Goal: Task Accomplishment & Management: Use online tool/utility

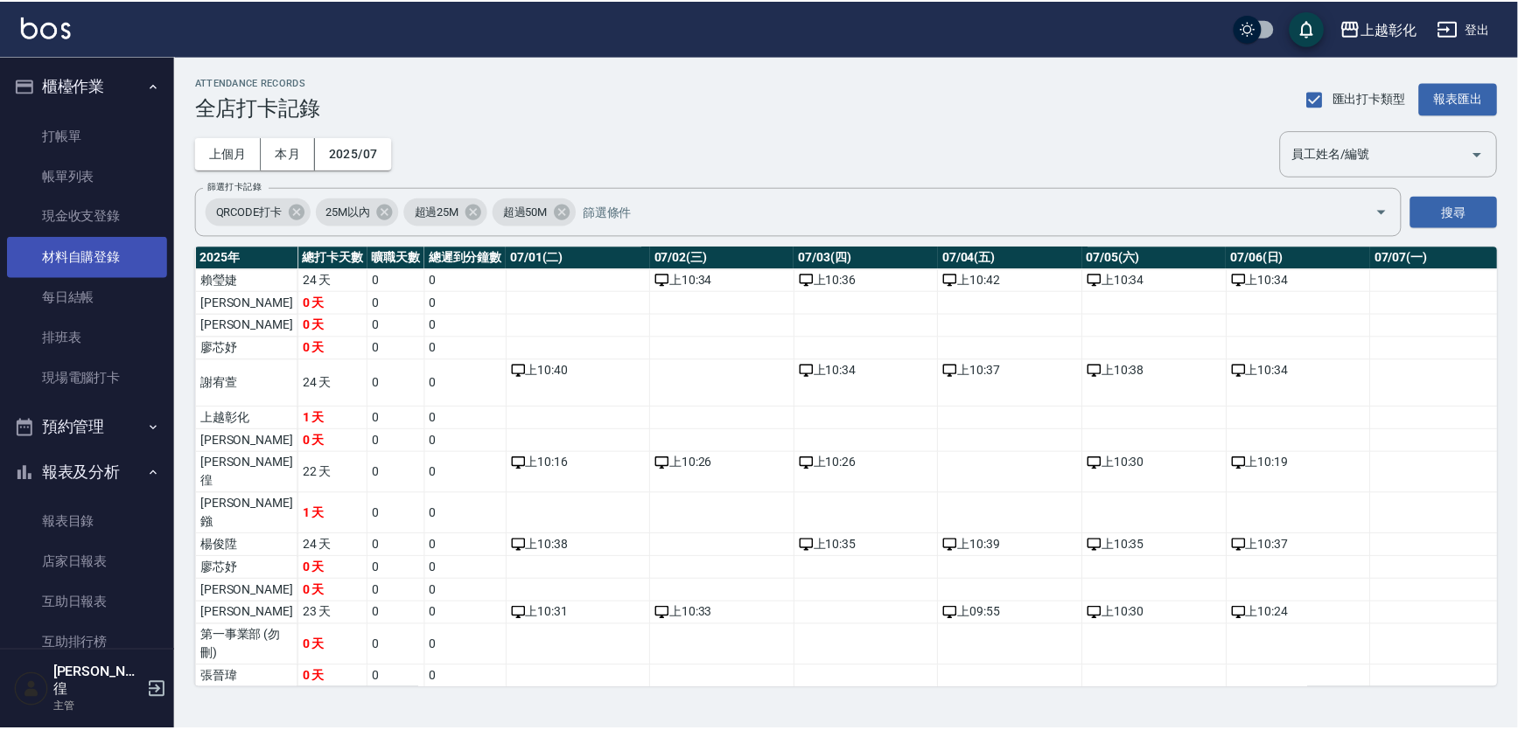
scroll to position [0, 337]
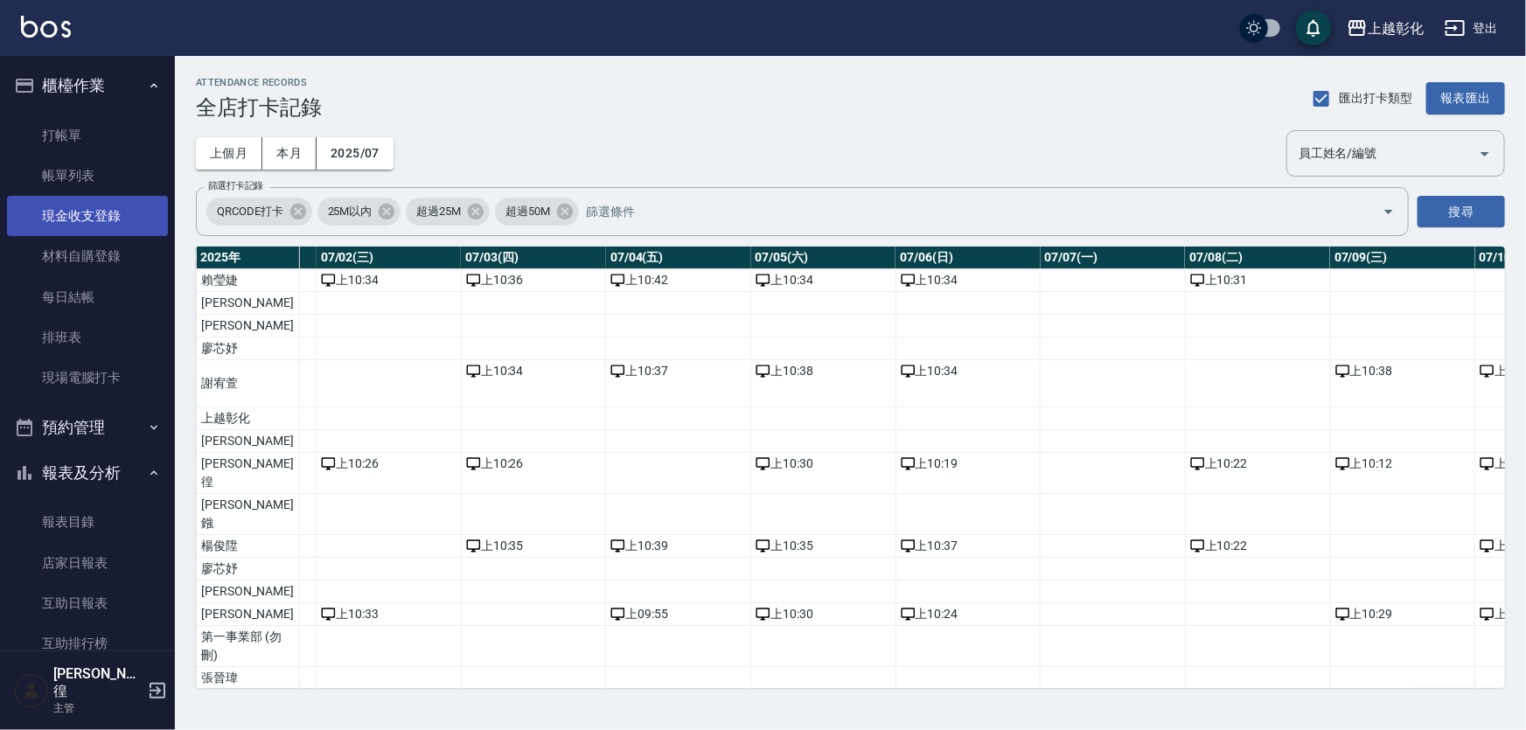
click at [108, 226] on link "現金收支登錄" at bounding box center [87, 216] width 161 height 40
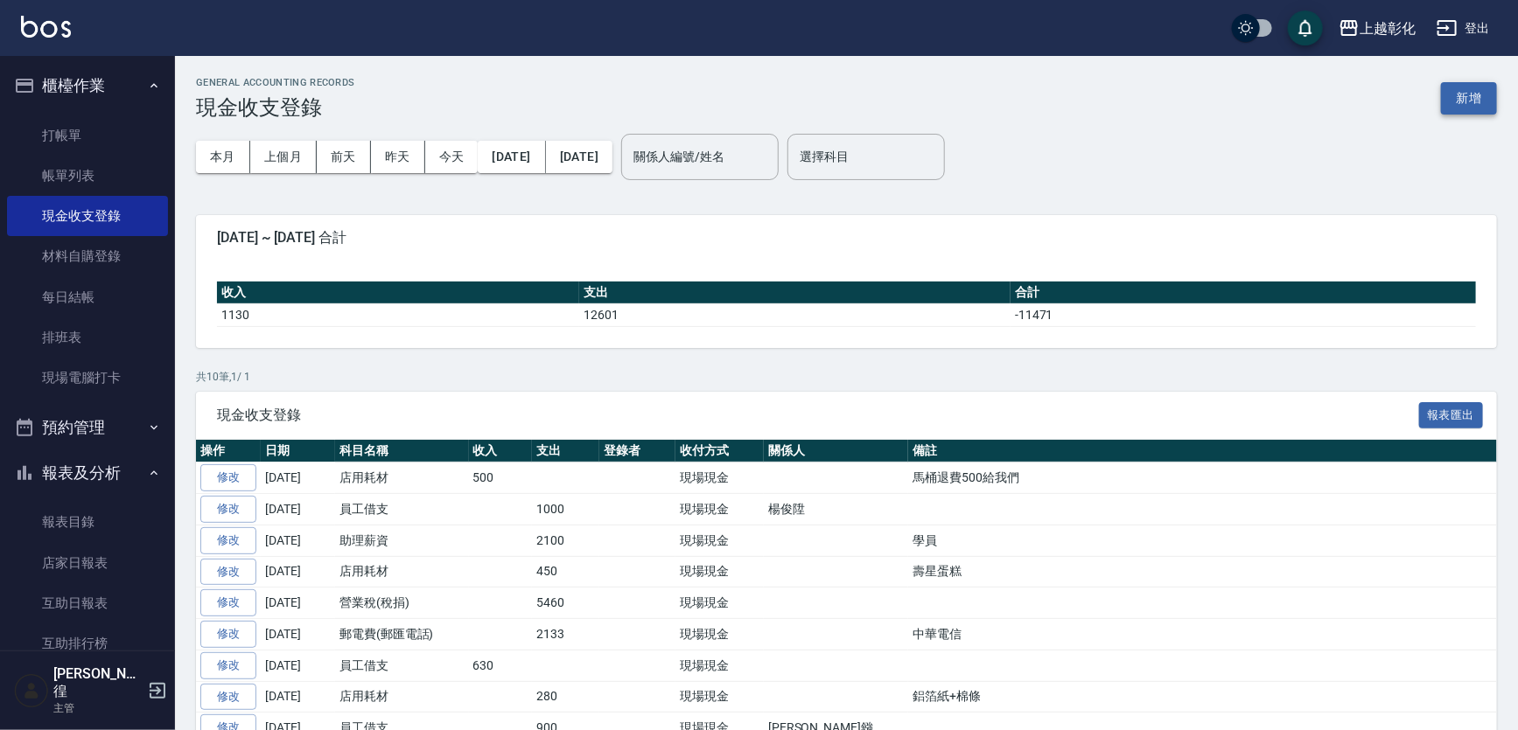
click at [1458, 101] on button "新增" at bounding box center [1469, 98] width 56 height 32
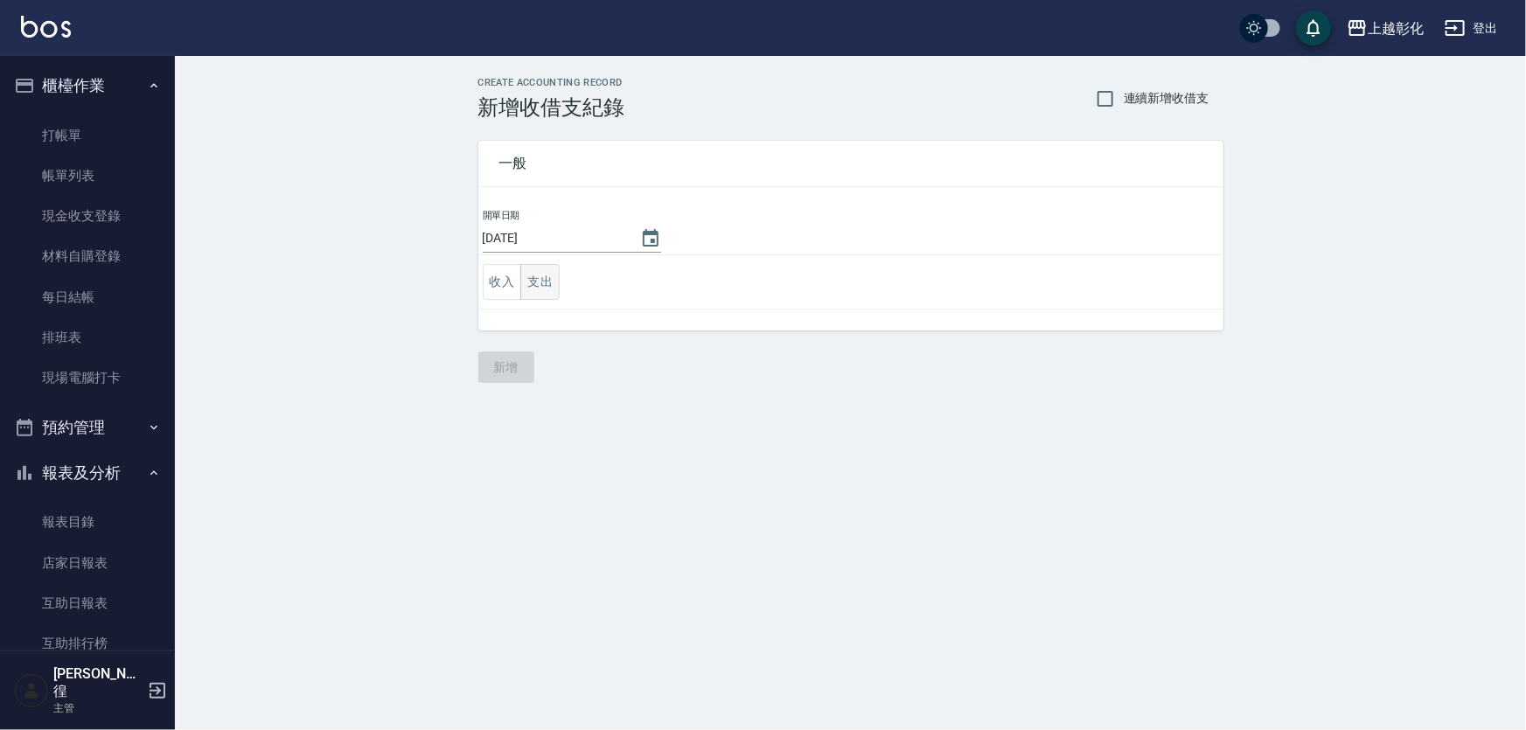
click at [540, 293] on button "支出" at bounding box center [539, 282] width 39 height 36
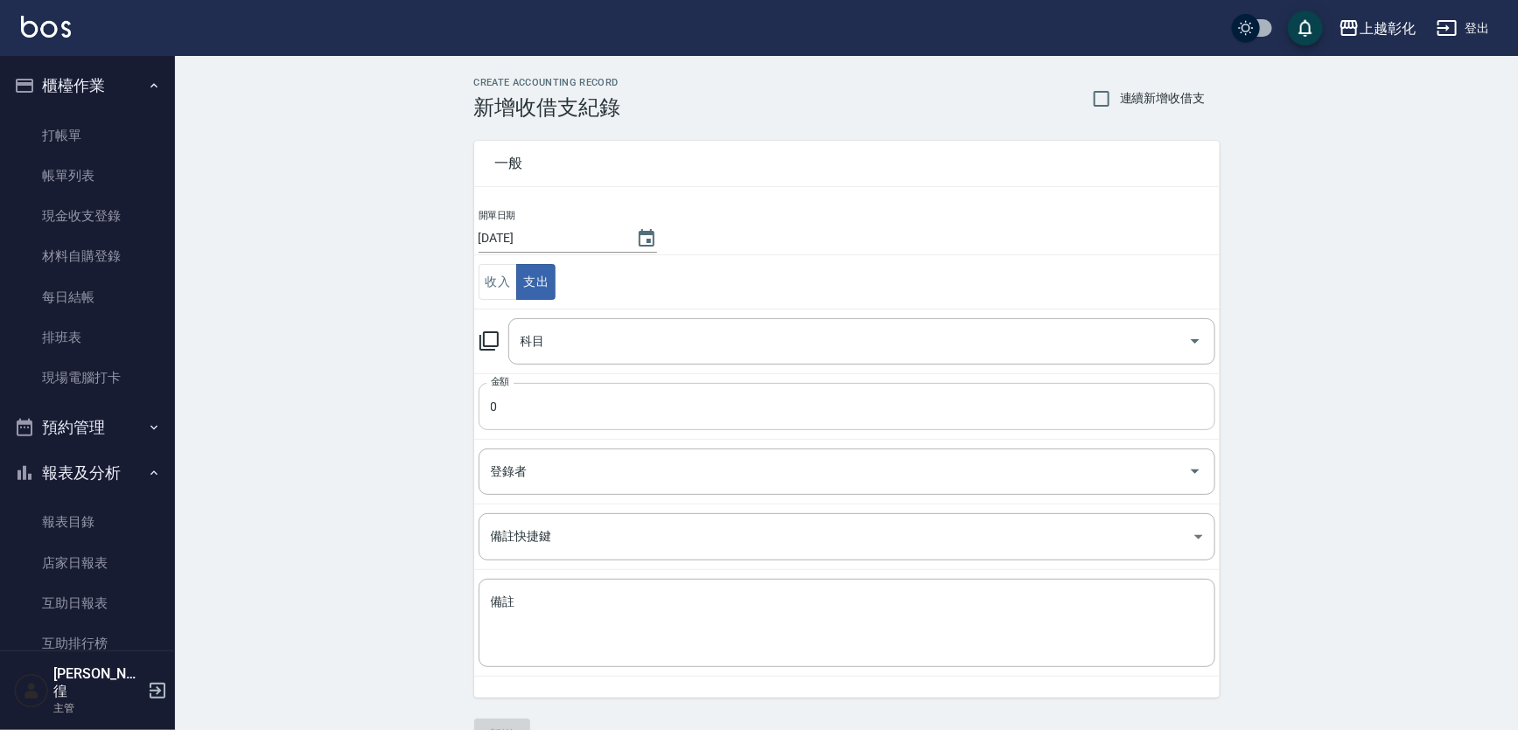
click at [550, 402] on input "0" at bounding box center [846, 406] width 737 height 47
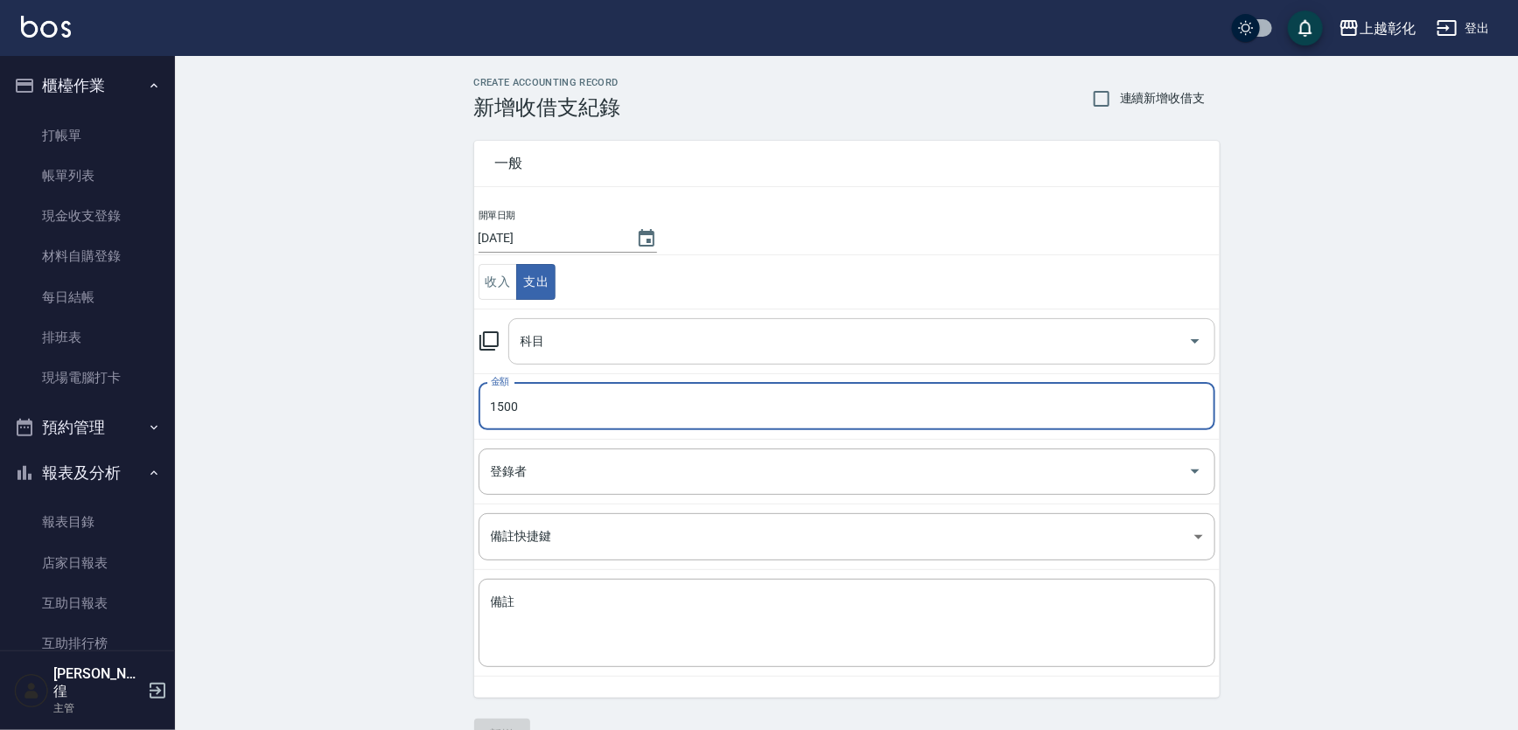
type input "1500"
click at [596, 326] on input "科目" at bounding box center [848, 341] width 665 height 31
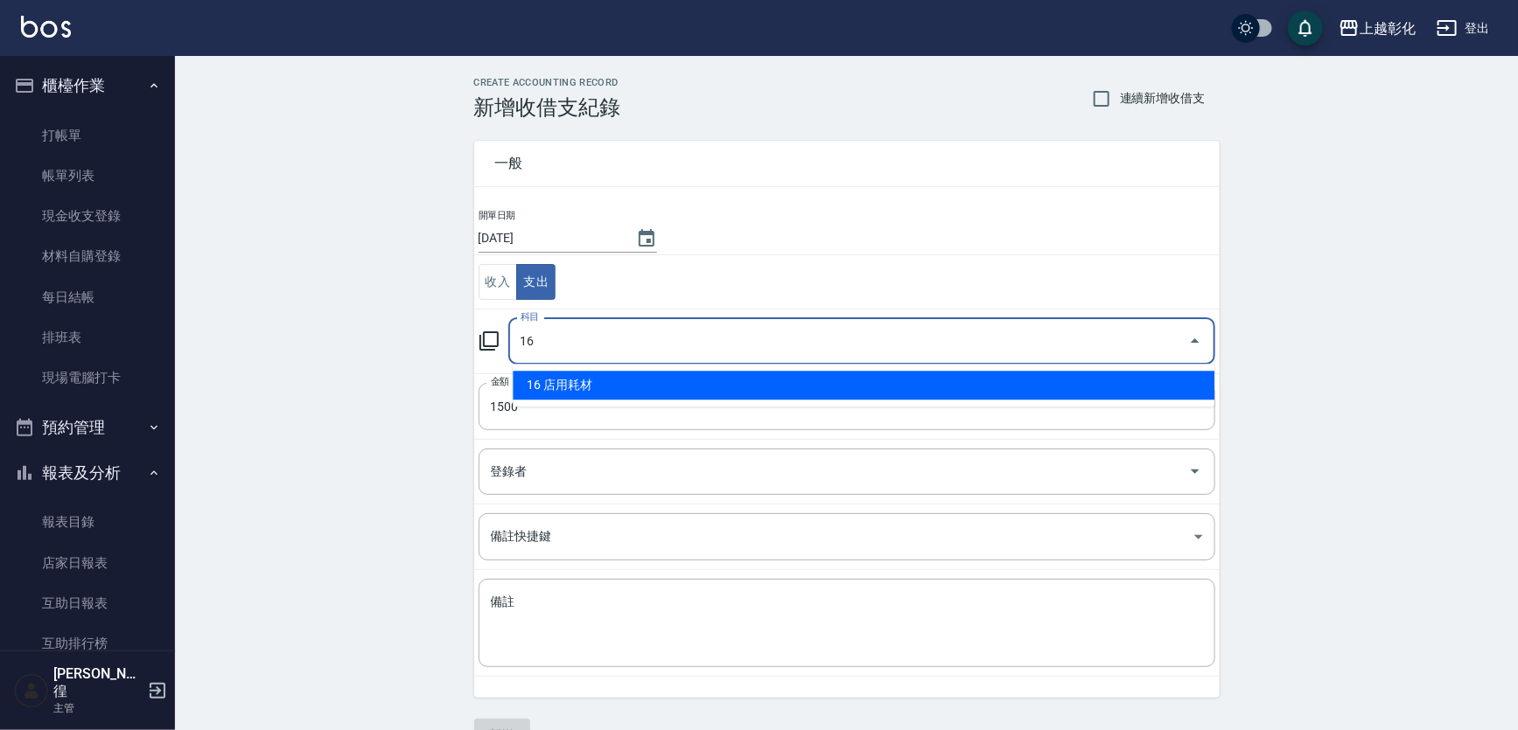
type input "16 店用耗材"
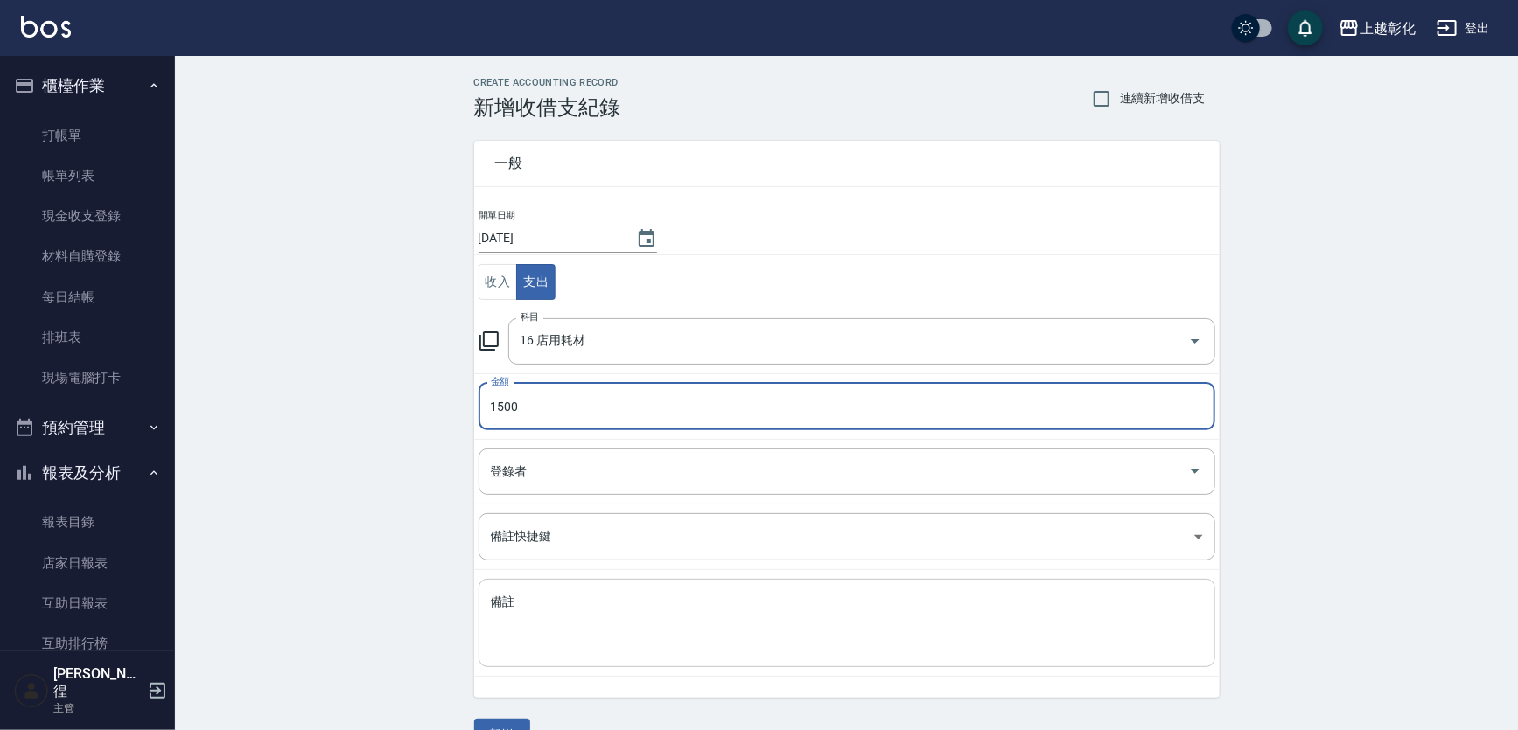
click at [560, 617] on textarea "備註" at bounding box center [847, 623] width 712 height 59
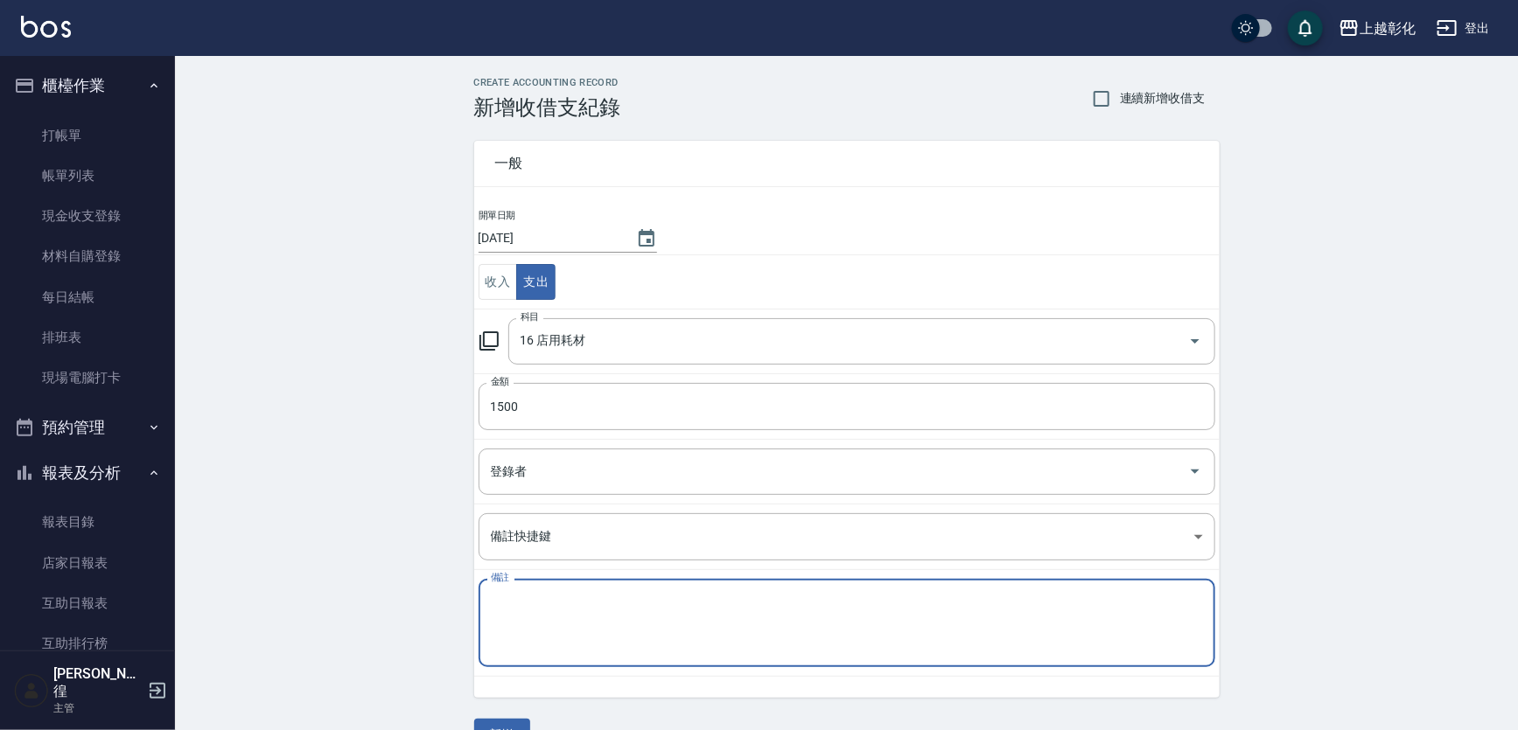
type textarea "f"
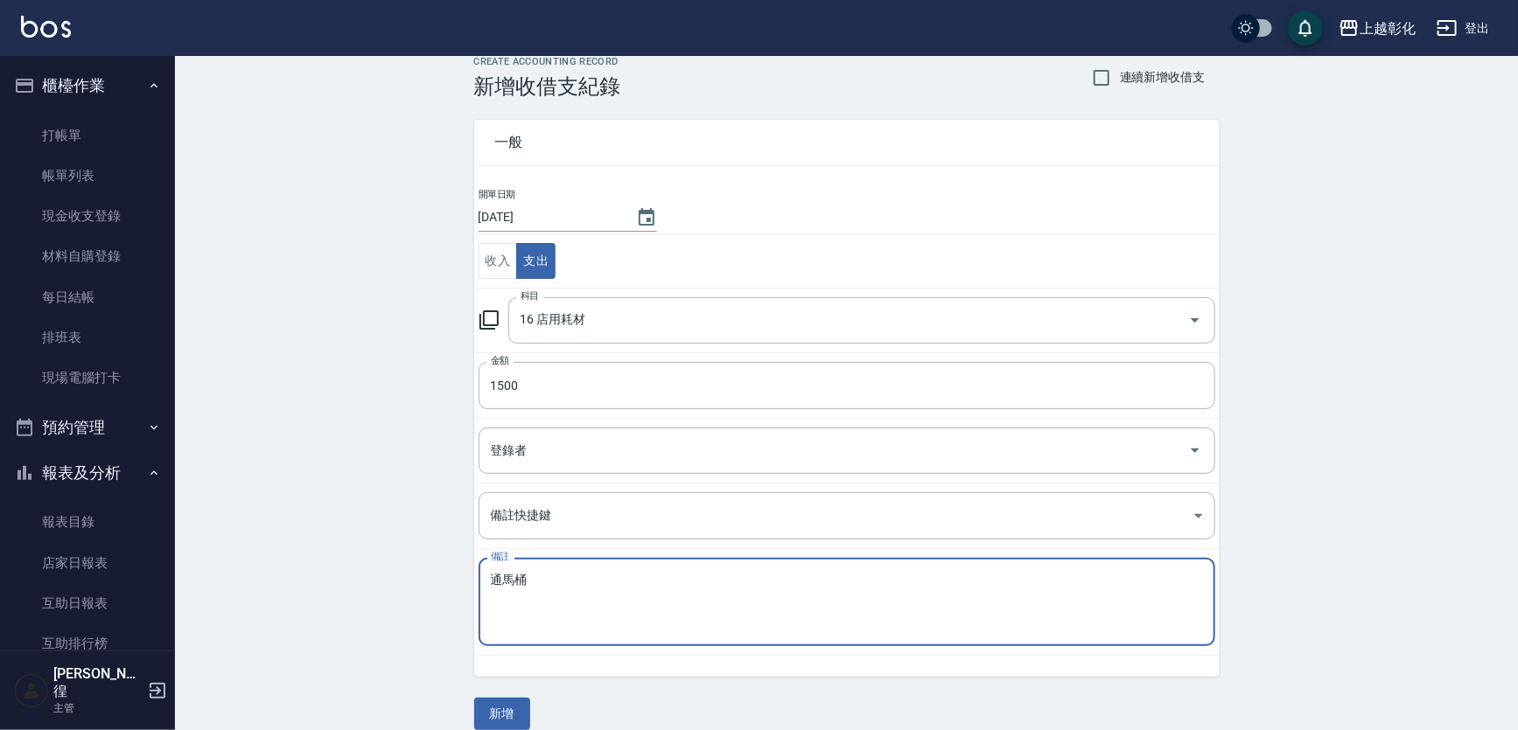
scroll to position [40, 0]
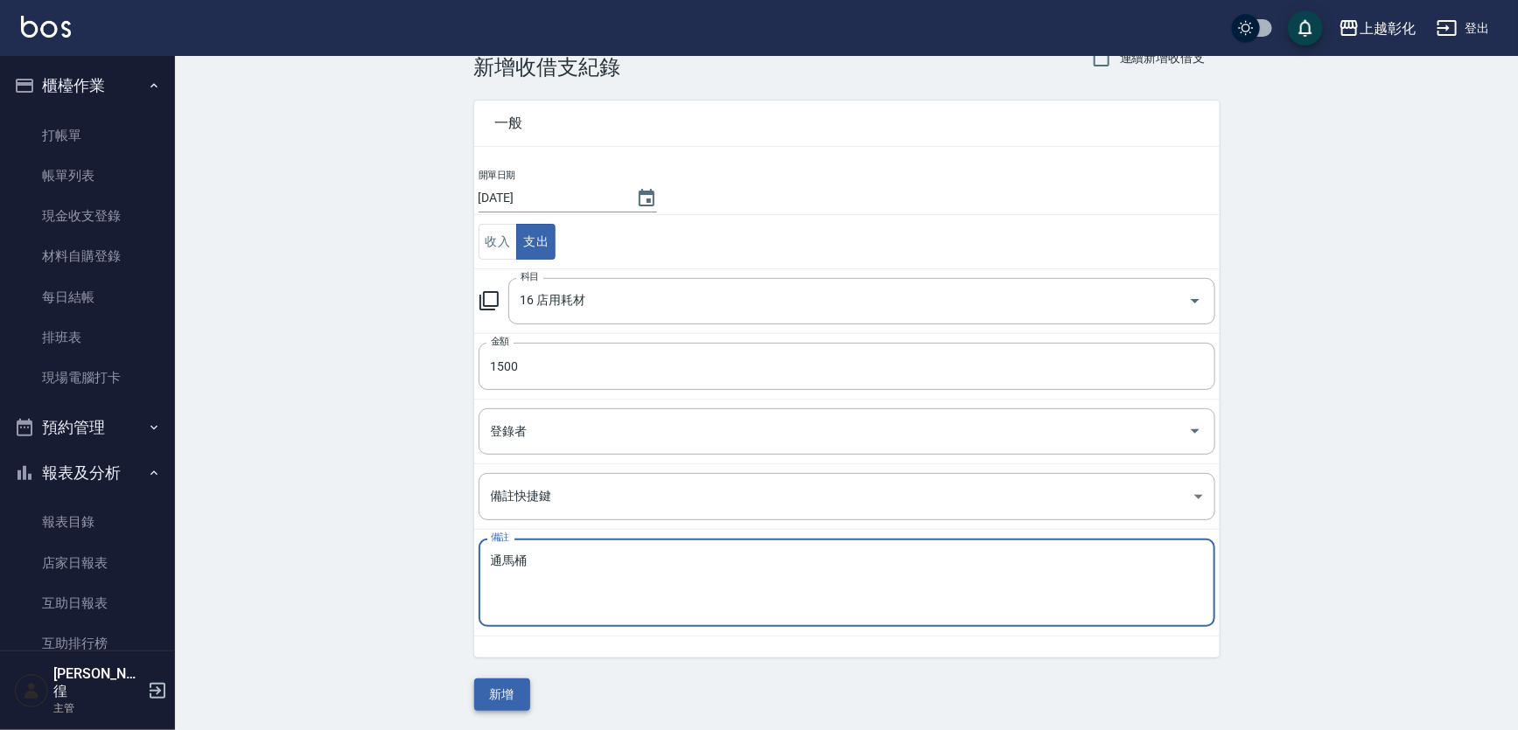
type textarea "通馬桶"
click at [513, 682] on button "新增" at bounding box center [502, 695] width 56 height 32
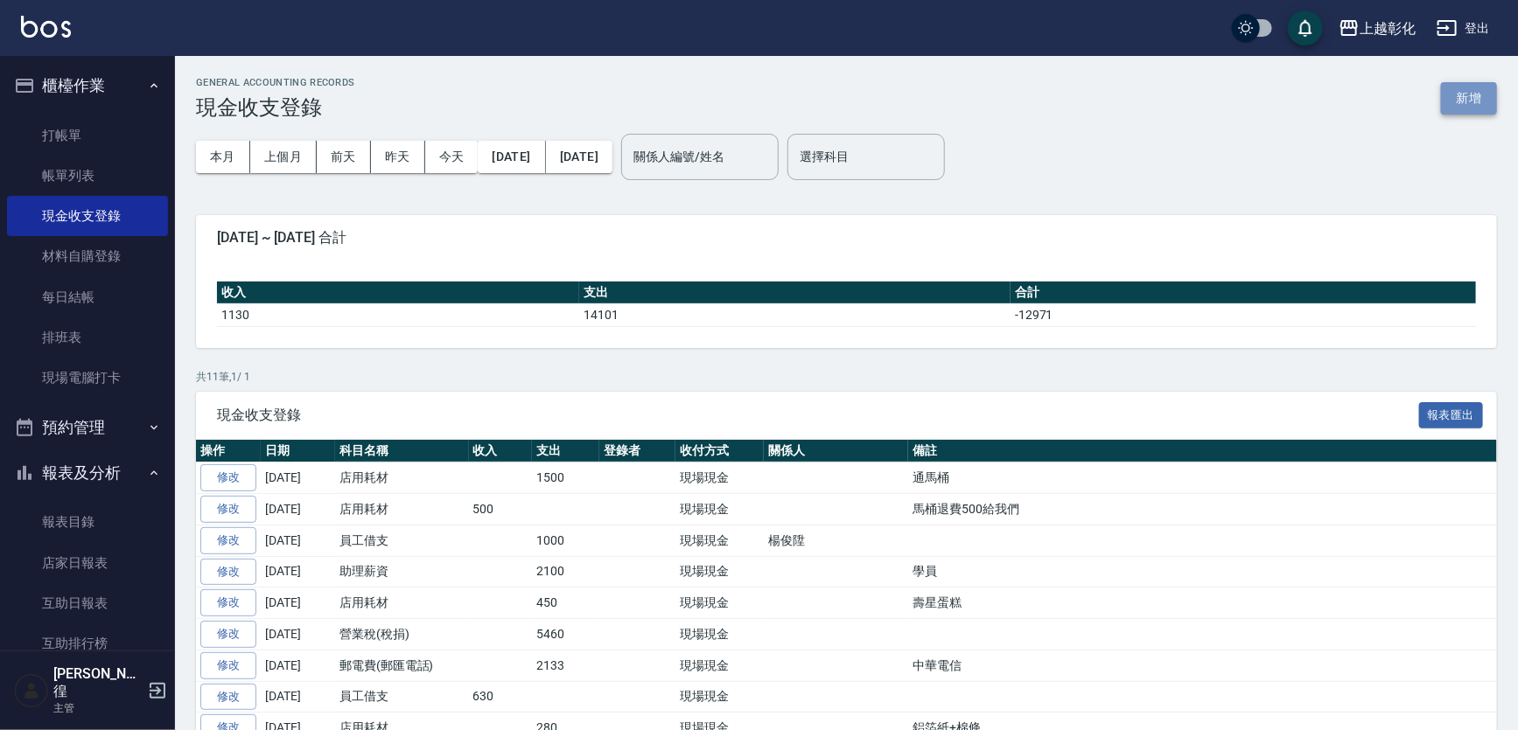
click at [1470, 92] on button "新增" at bounding box center [1469, 98] width 56 height 32
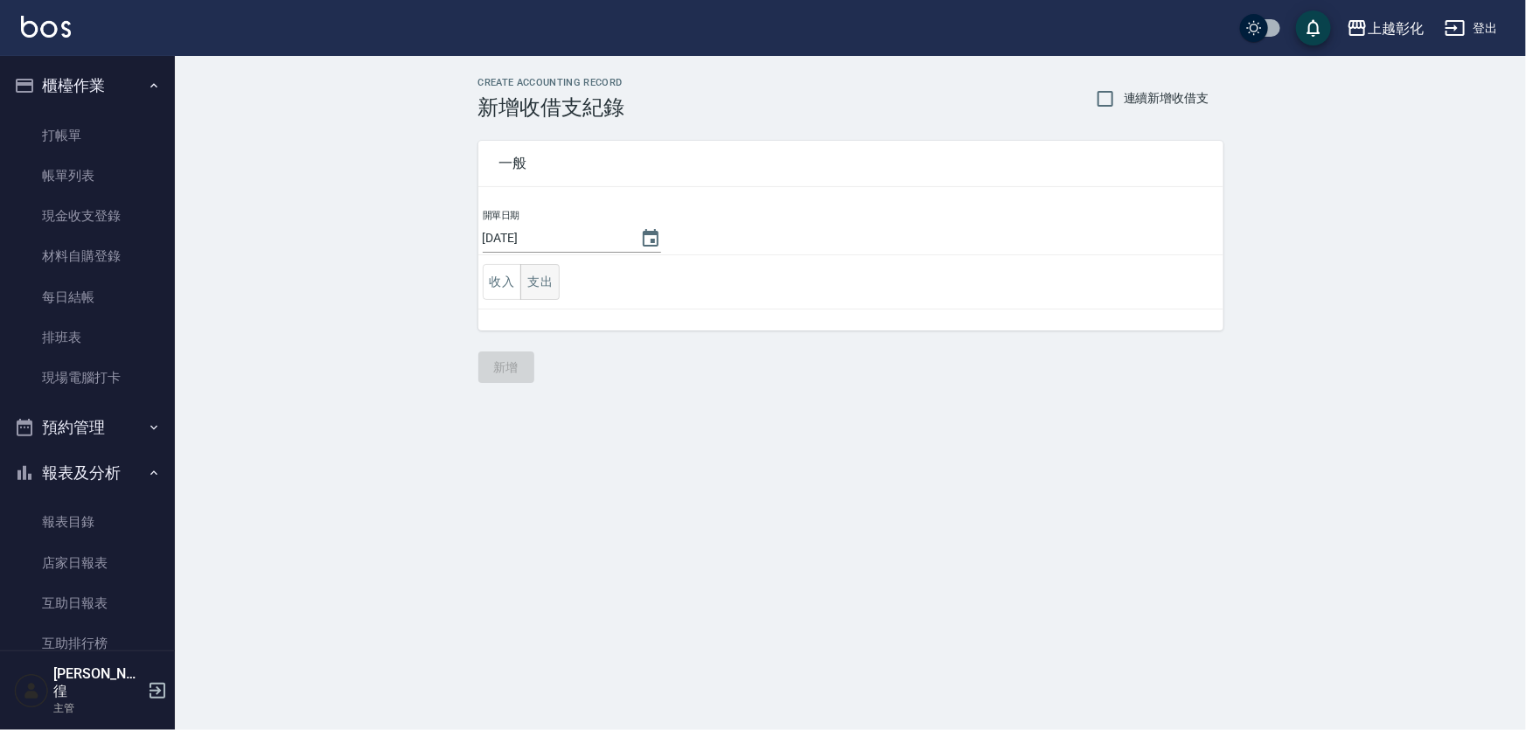
click at [521, 292] on button "支出" at bounding box center [539, 282] width 39 height 36
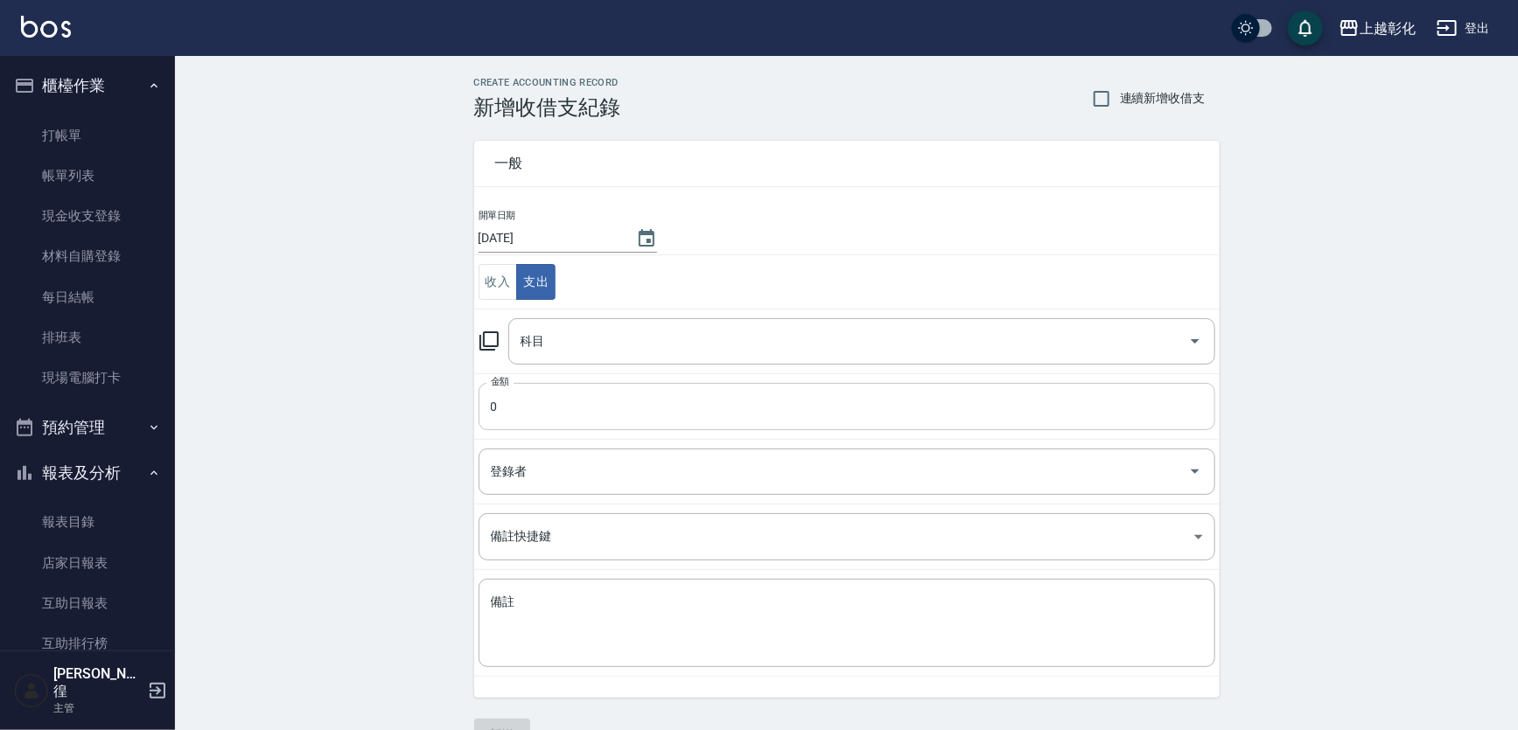
click at [535, 412] on input "0" at bounding box center [846, 406] width 737 height 47
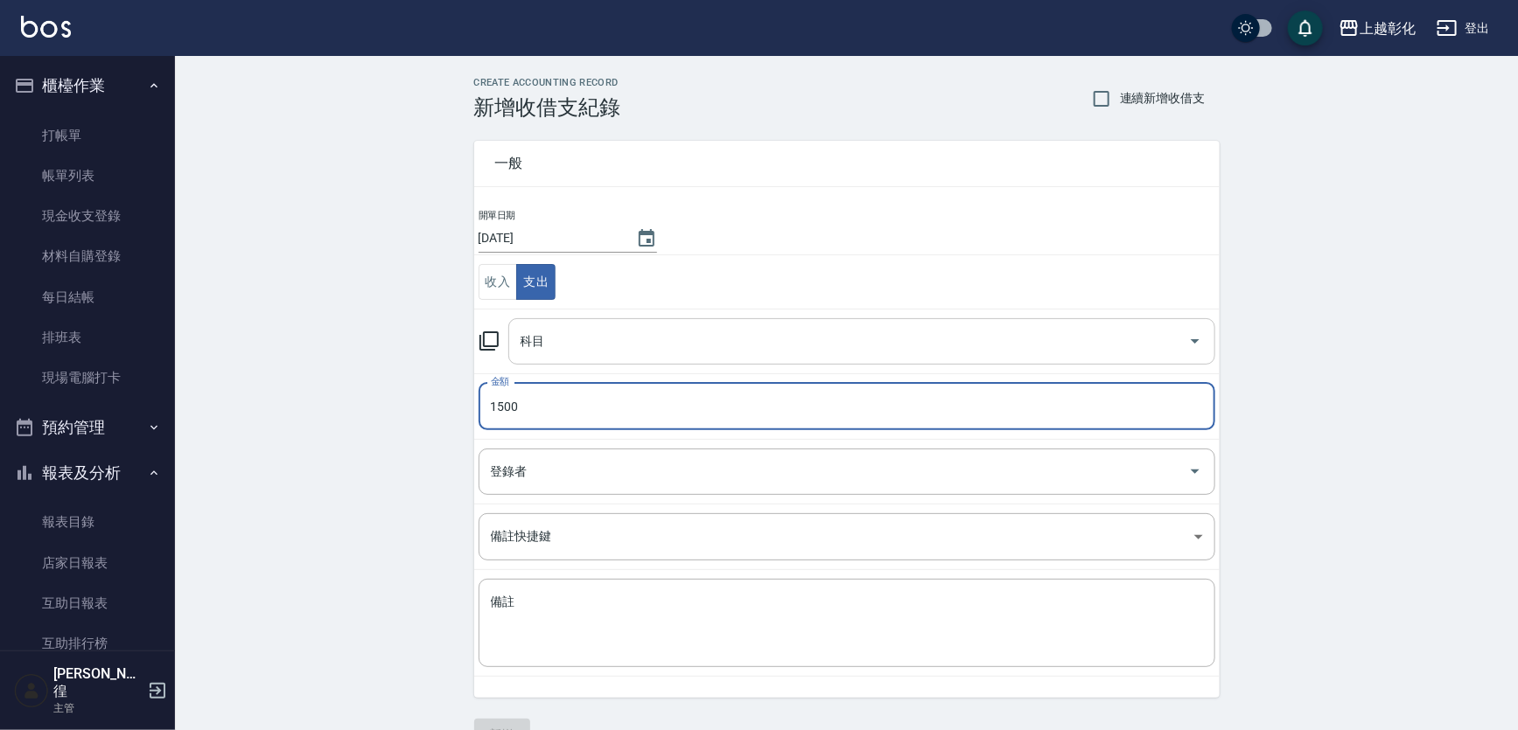
type input "1500"
click at [587, 341] on input "科目" at bounding box center [848, 341] width 665 height 31
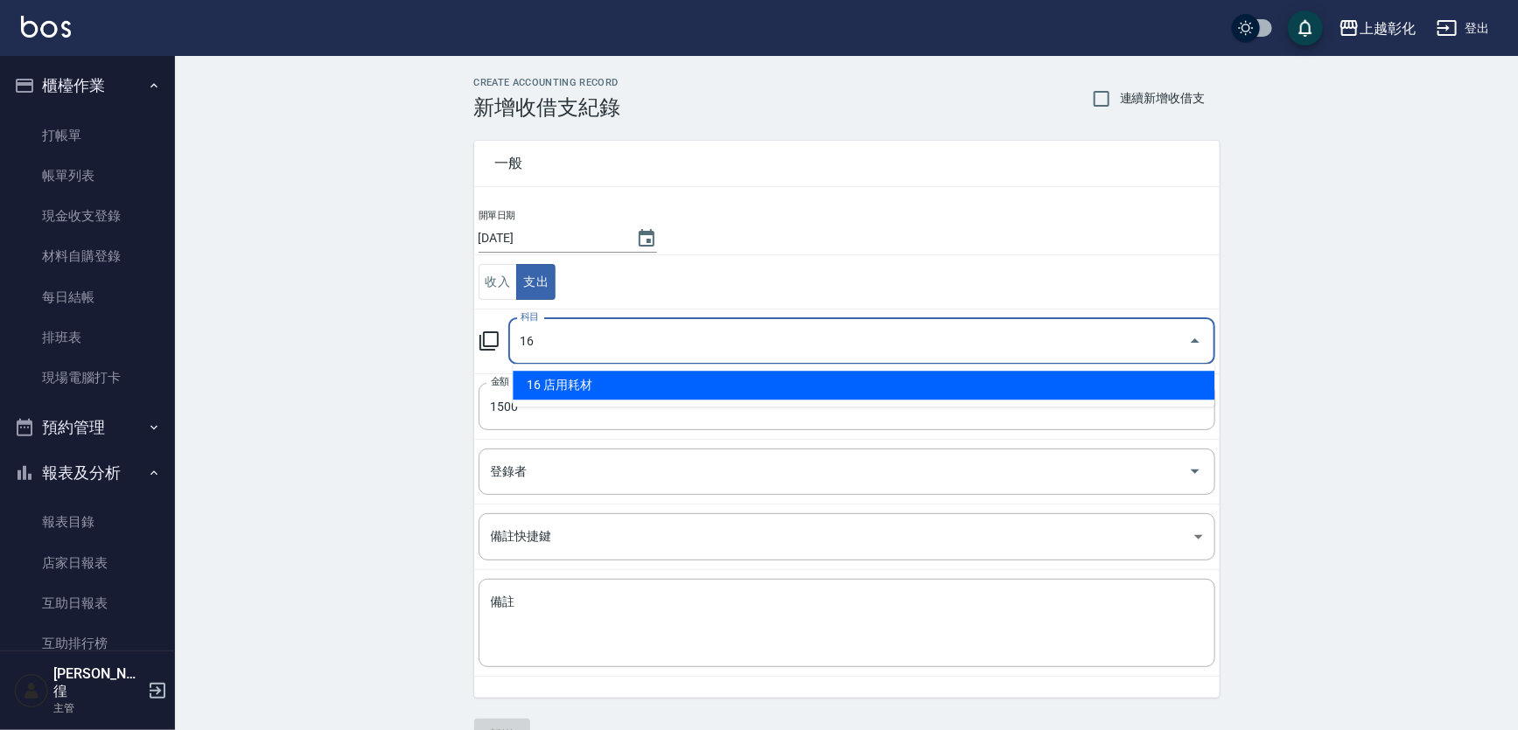
type input "16 店用耗材"
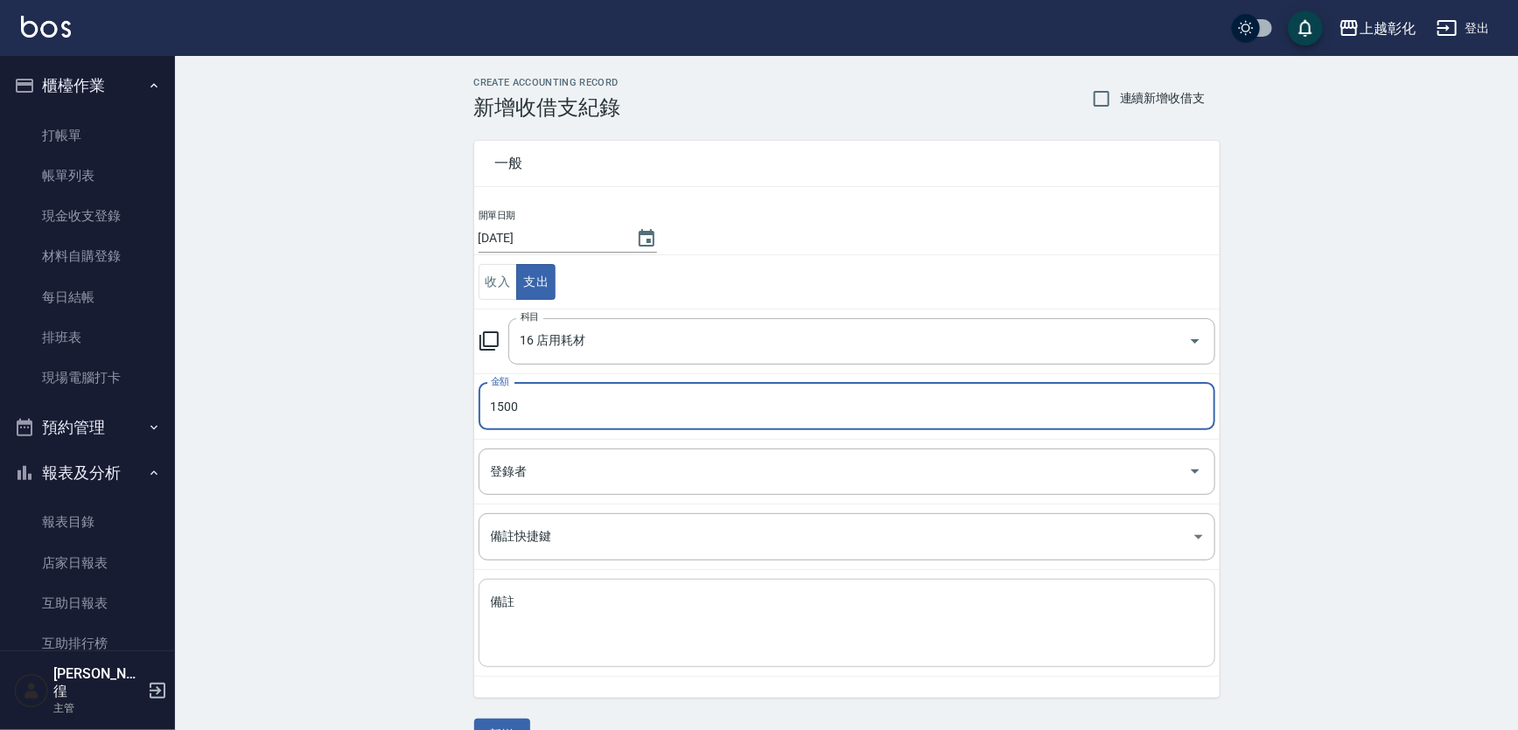
click at [587, 640] on textarea "備註" at bounding box center [847, 623] width 712 height 59
type textarea "f"
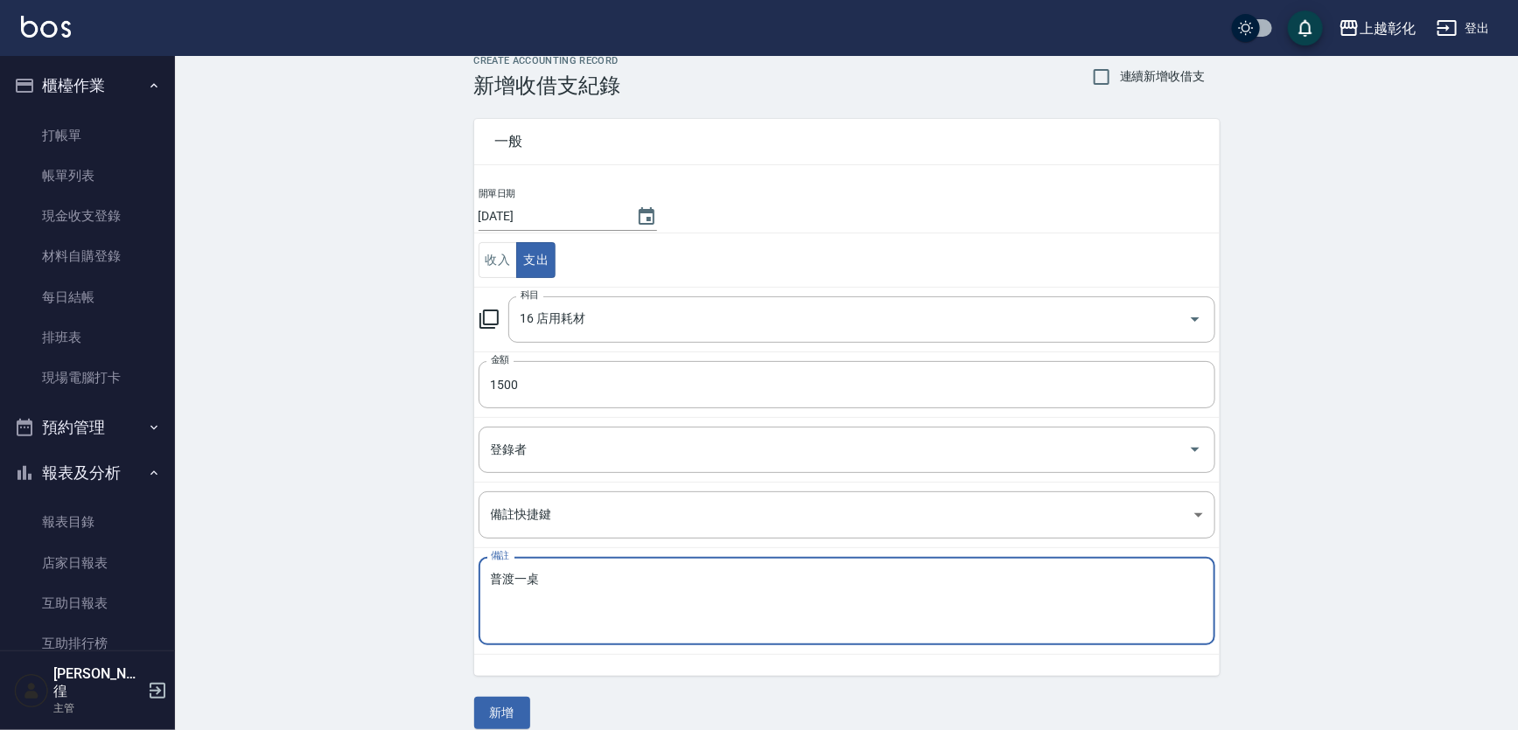
scroll to position [40, 0]
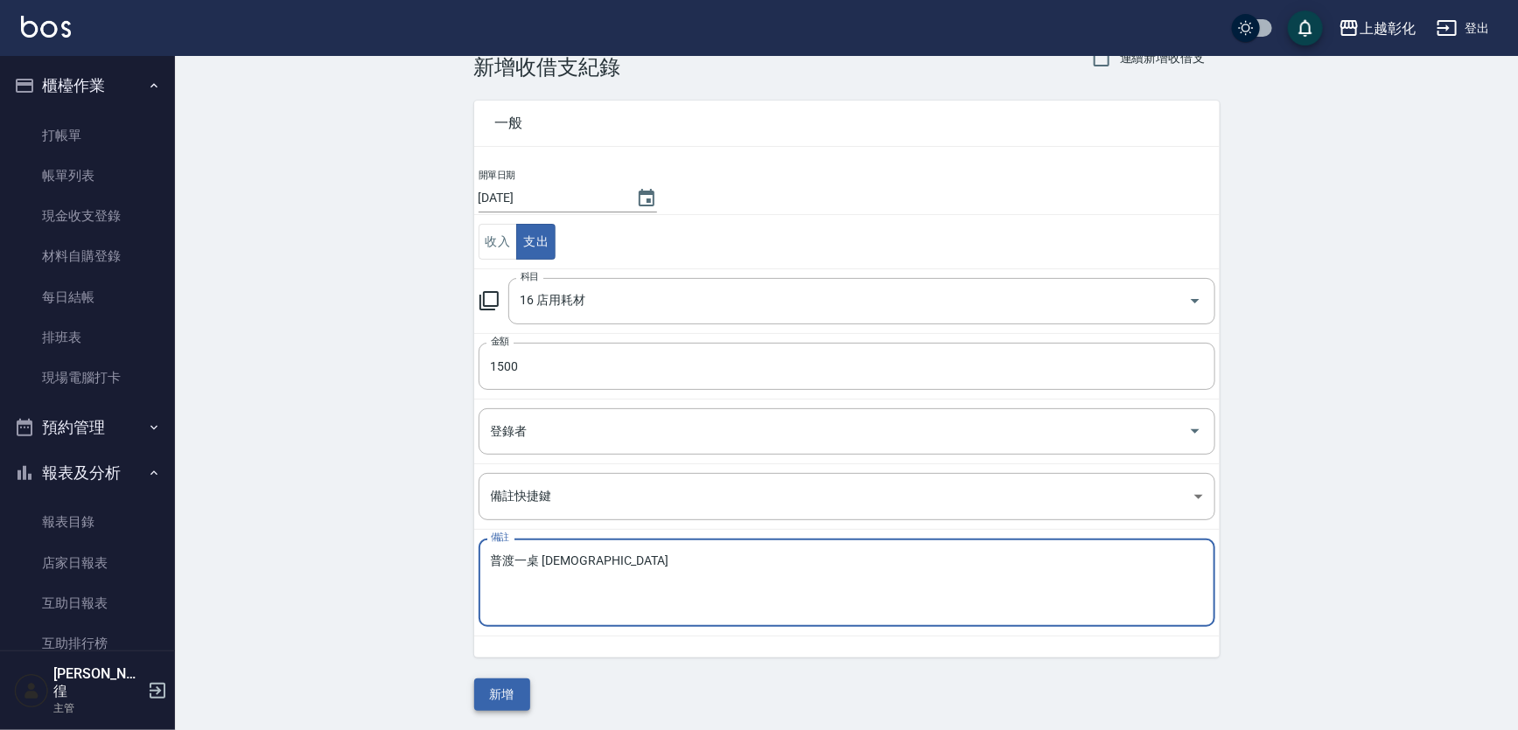
type textarea "普渡一桌 [DEMOGRAPHIC_DATA]"
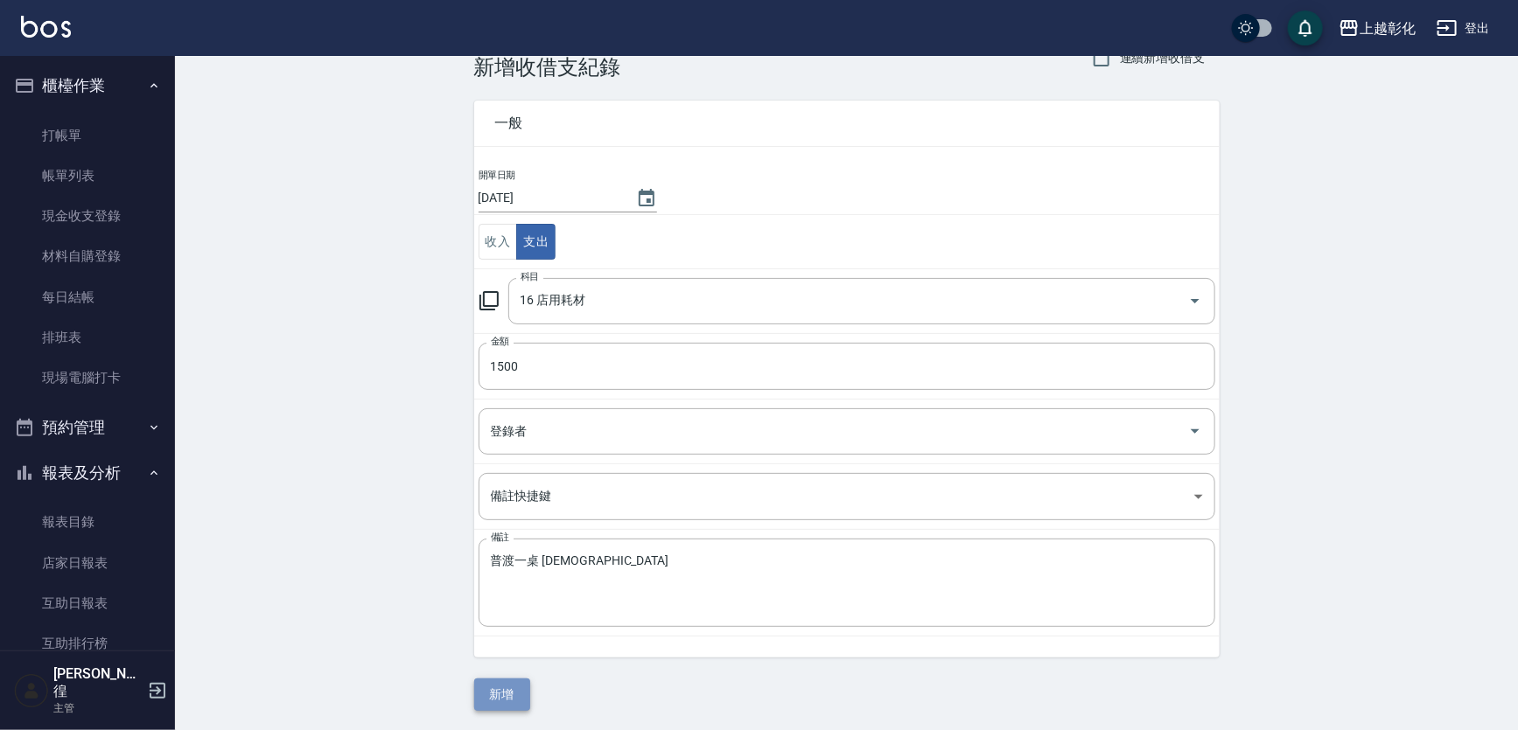
click at [514, 693] on button "新增" at bounding box center [502, 695] width 56 height 32
